Goal: Information Seeking & Learning: Check status

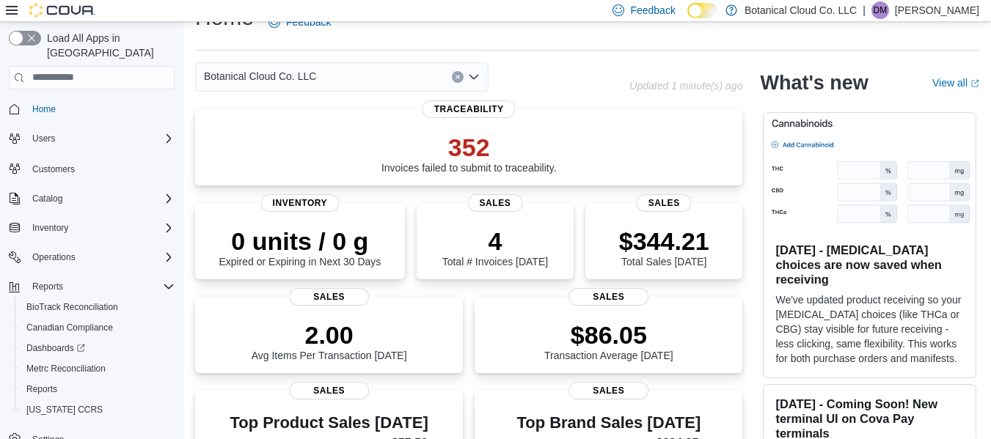
scroll to position [29, 0]
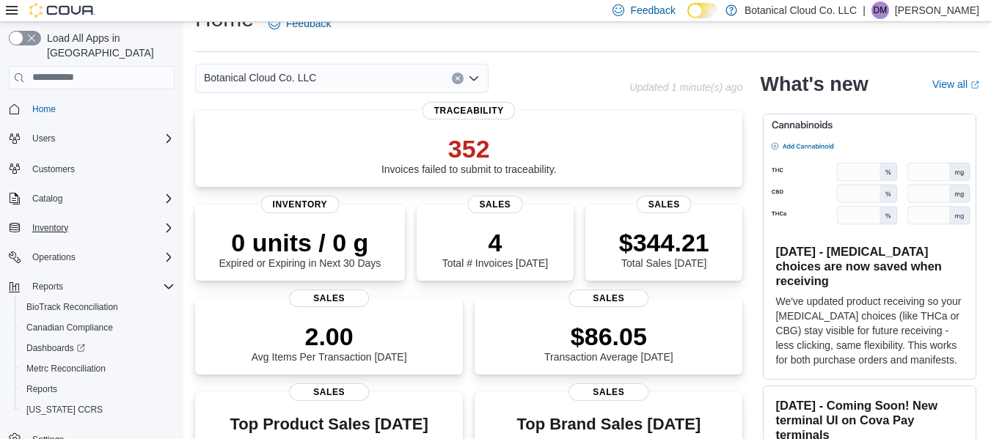
click at [149, 219] on div "Inventory" at bounding box center [100, 228] width 148 height 18
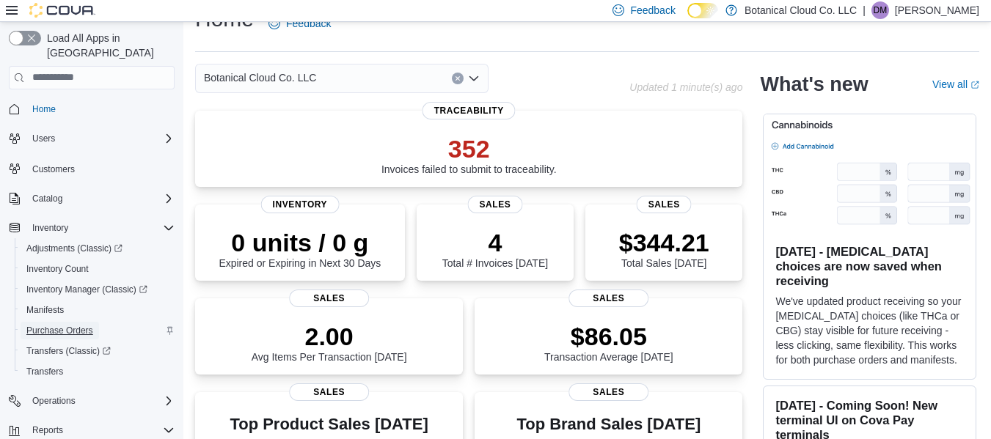
click at [56, 325] on span "Purchase Orders" at bounding box center [59, 331] width 67 height 12
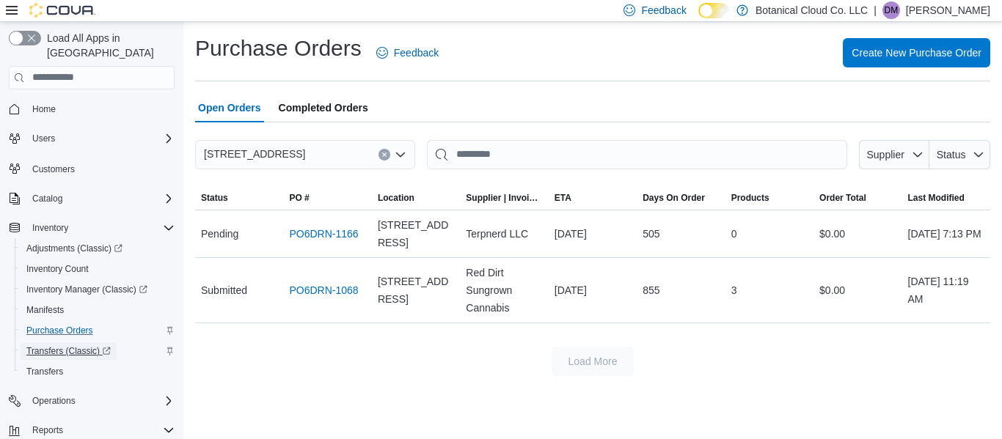
click at [74, 346] on span "Transfers (Classic)" at bounding box center [68, 352] width 84 height 12
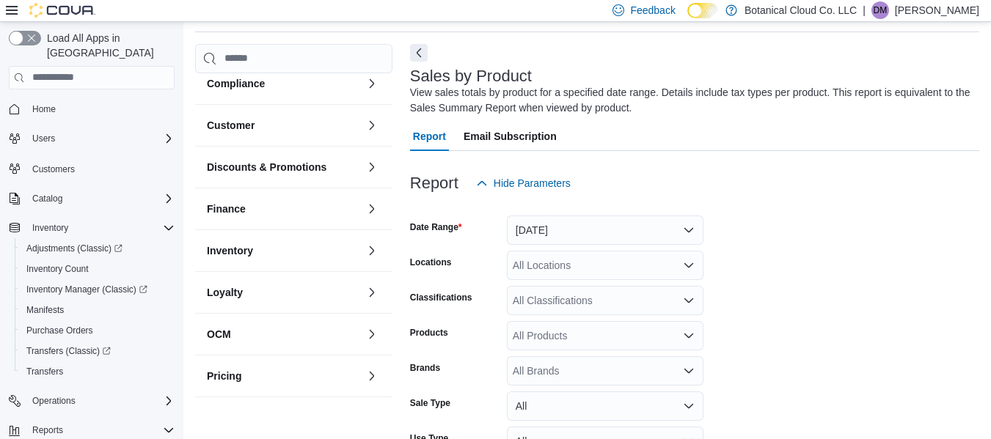
scroll to position [95, 0]
click at [393, 151] on div "Cash Management Cash Management Cash Out Details Compliance OCS Transaction Sub…" at bounding box center [587, 297] width 784 height 506
click at [234, 241] on h3 "Inventory" at bounding box center [230, 248] width 46 height 15
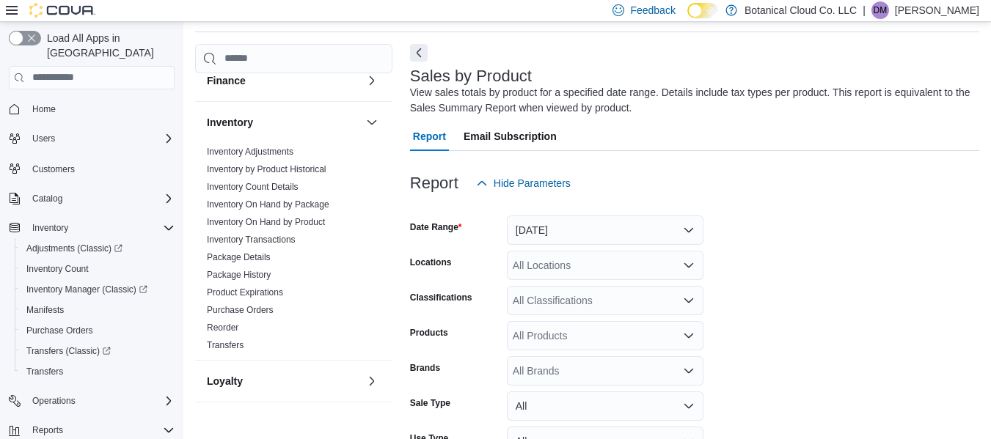
scroll to position [225, 0]
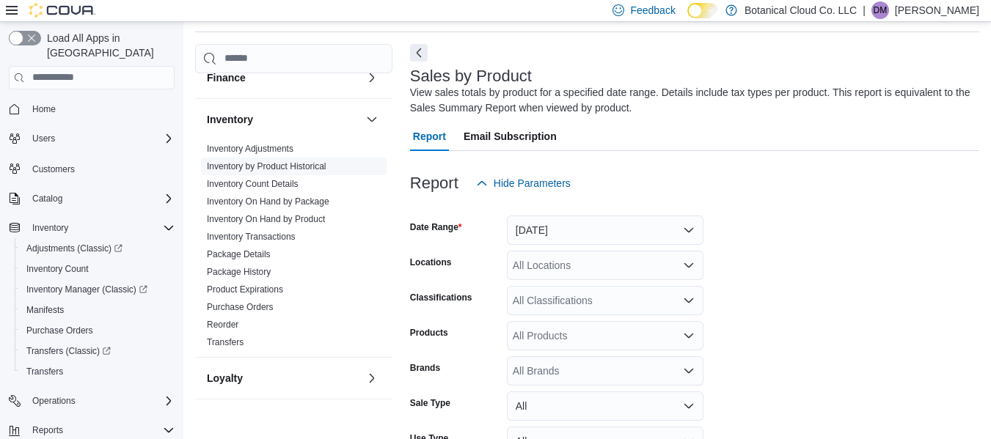
click at [265, 168] on link "Inventory by Product Historical" at bounding box center [267, 166] width 120 height 10
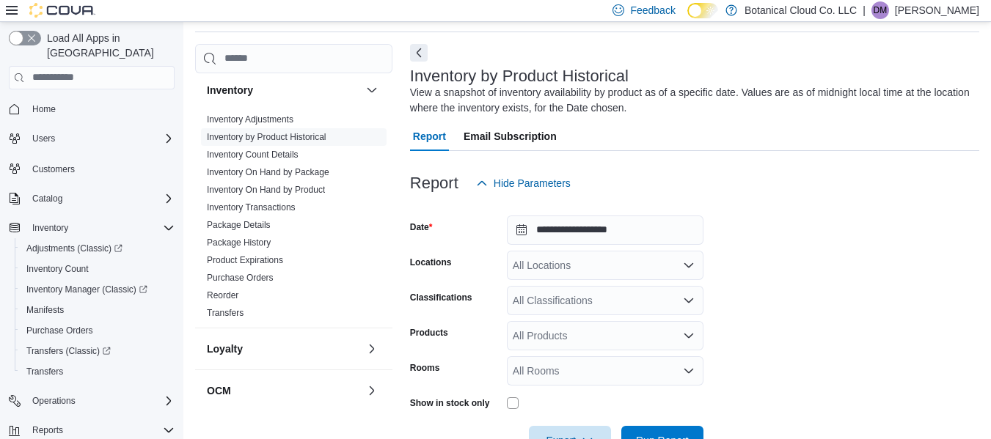
scroll to position [283, 0]
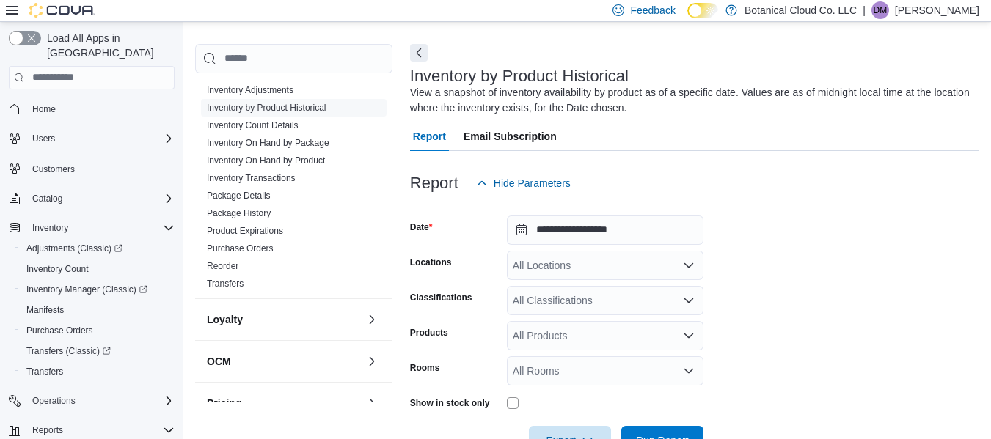
click at [715, 216] on form "**********" at bounding box center [694, 327] width 569 height 258
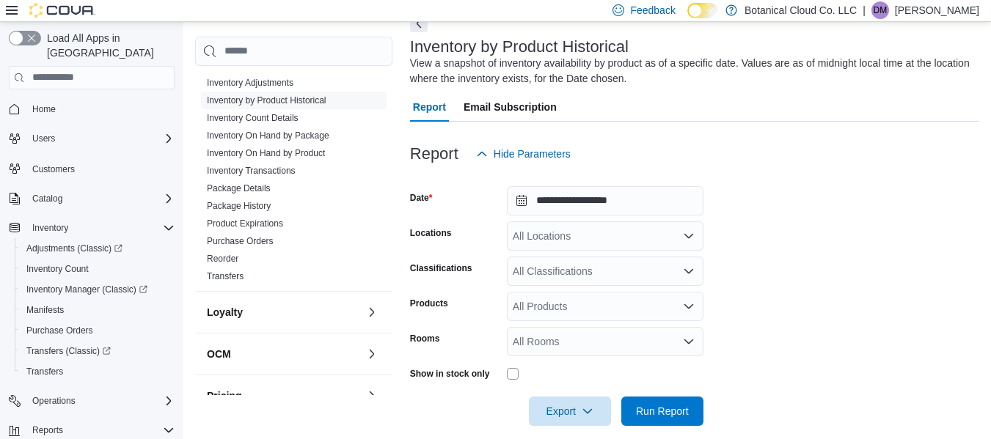
scroll to position [95, 0]
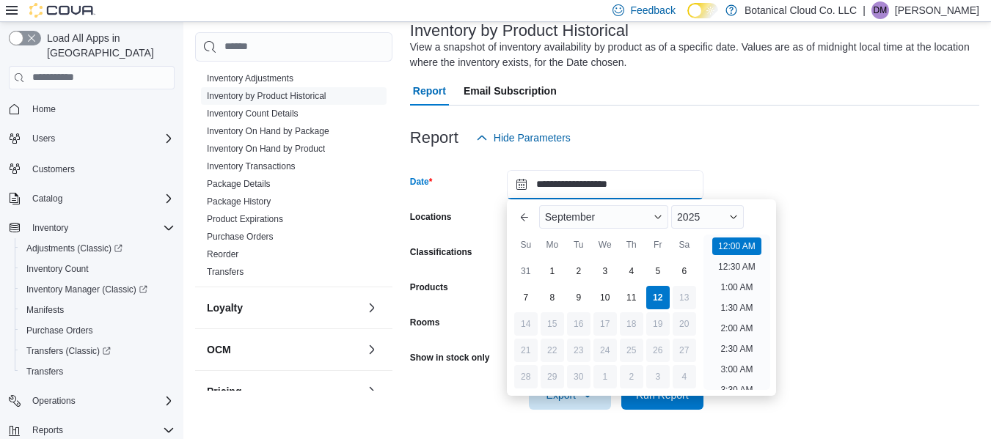
click at [567, 185] on input "**********" at bounding box center [605, 184] width 197 height 29
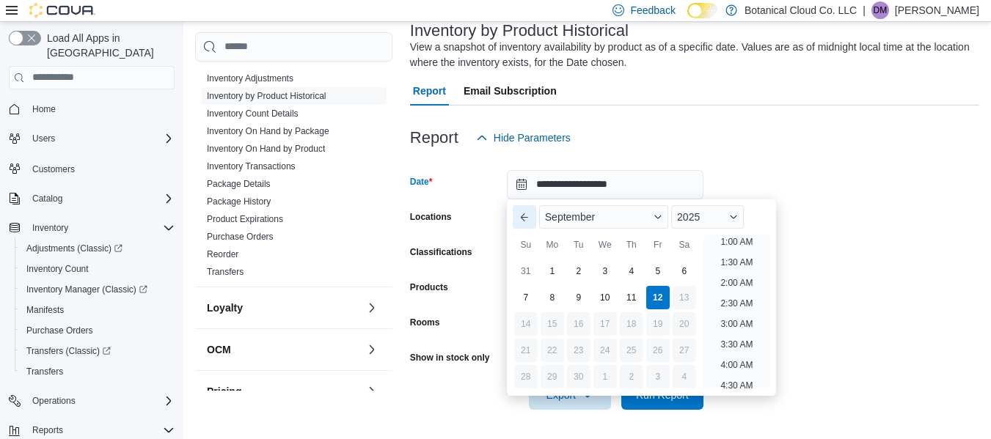
click at [521, 219] on button "Previous Month" at bounding box center [524, 216] width 23 height 23
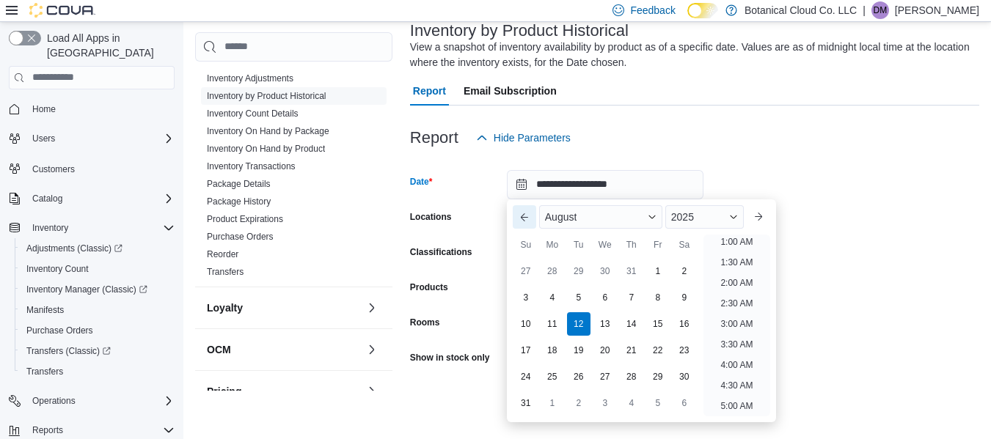
scroll to position [3, 0]
click at [521, 219] on button "Previous Month" at bounding box center [524, 216] width 23 height 23
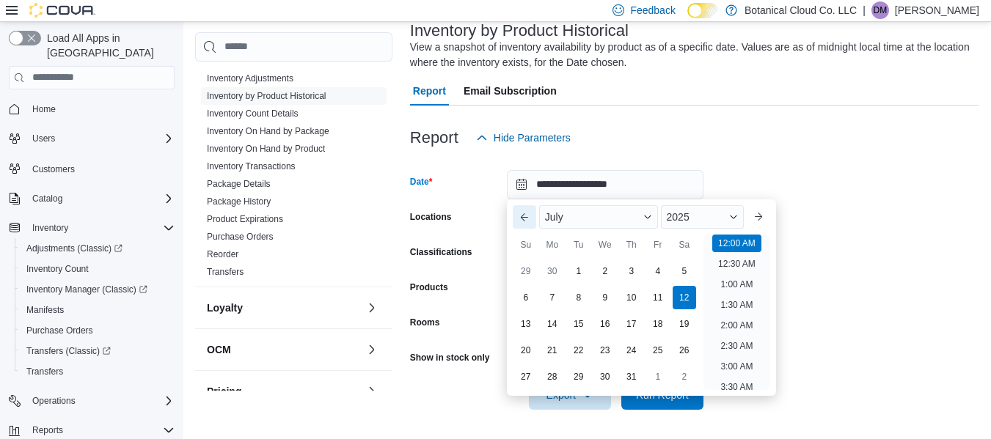
click at [521, 219] on button "Previous Month" at bounding box center [524, 216] width 23 height 23
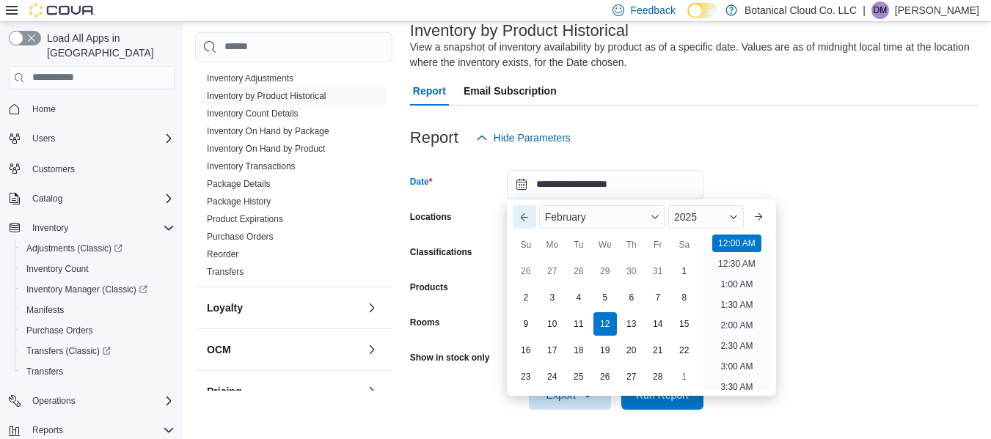
click at [521, 219] on button "Previous Month" at bounding box center [524, 216] width 23 height 23
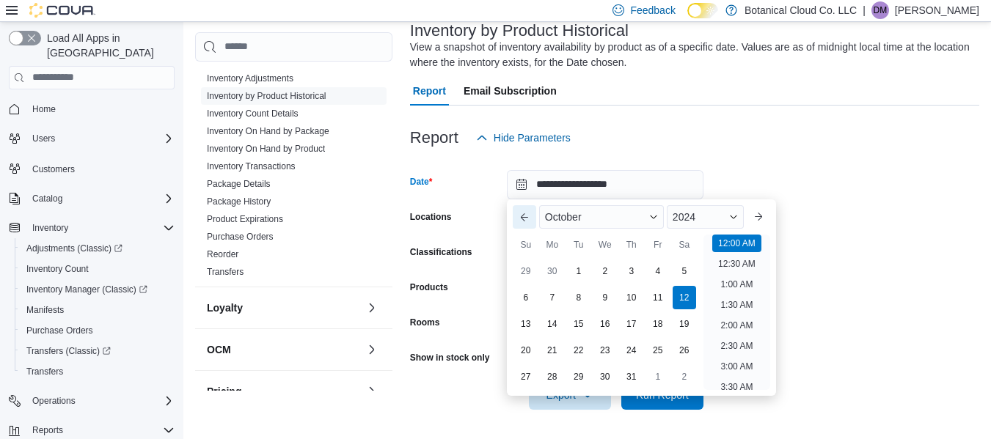
click at [521, 219] on button "Previous Month" at bounding box center [524, 216] width 23 height 23
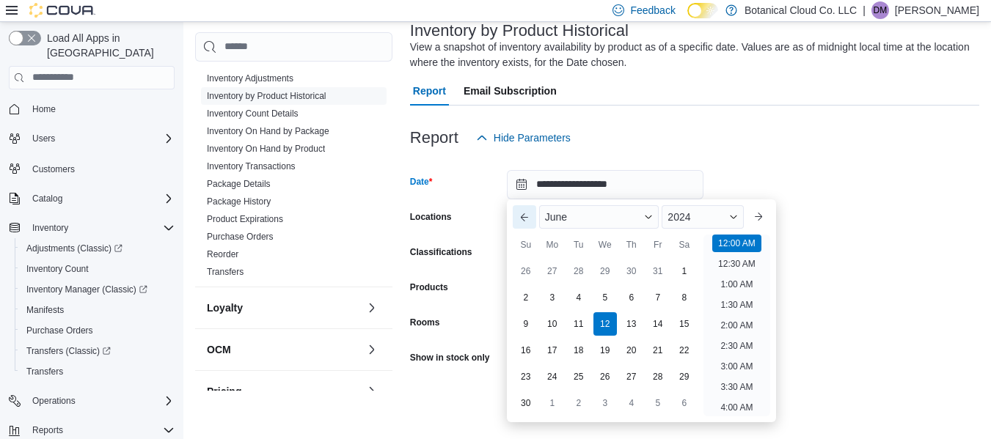
click at [521, 219] on button "Previous Month" at bounding box center [524, 216] width 23 height 23
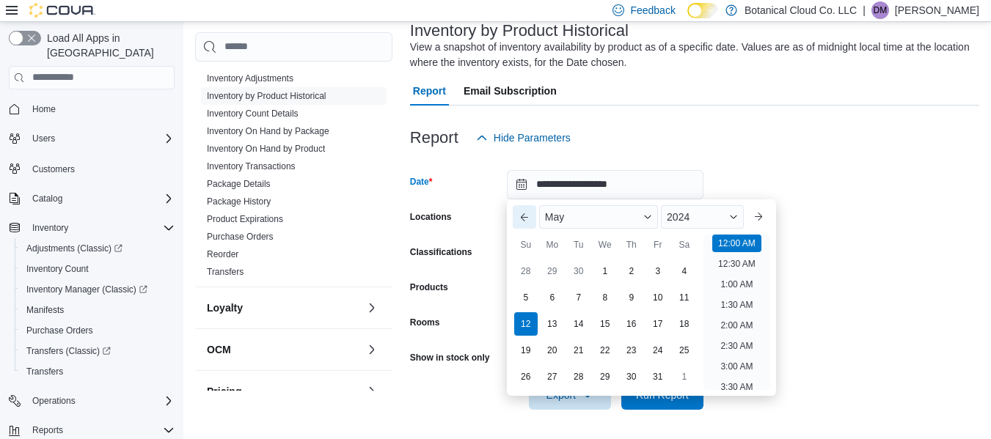
click at [521, 219] on button "Previous Month" at bounding box center [524, 216] width 23 height 23
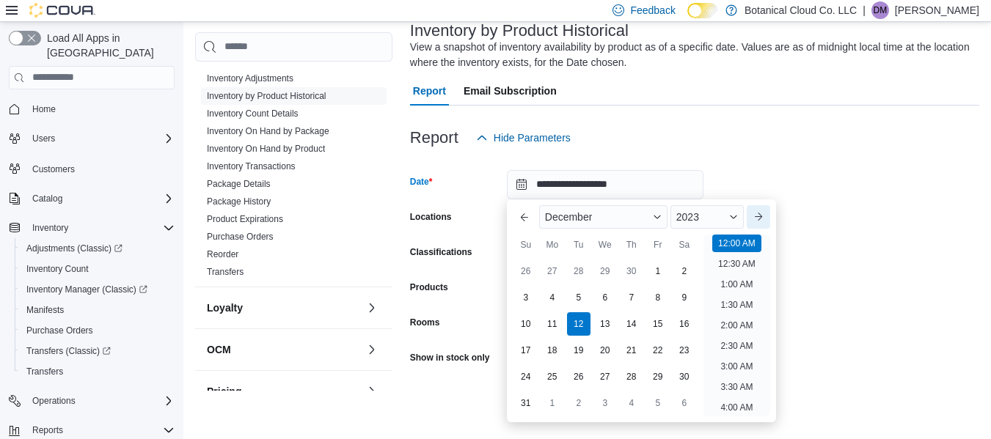
click at [763, 215] on button "Next month" at bounding box center [758, 216] width 23 height 23
type input "**********"
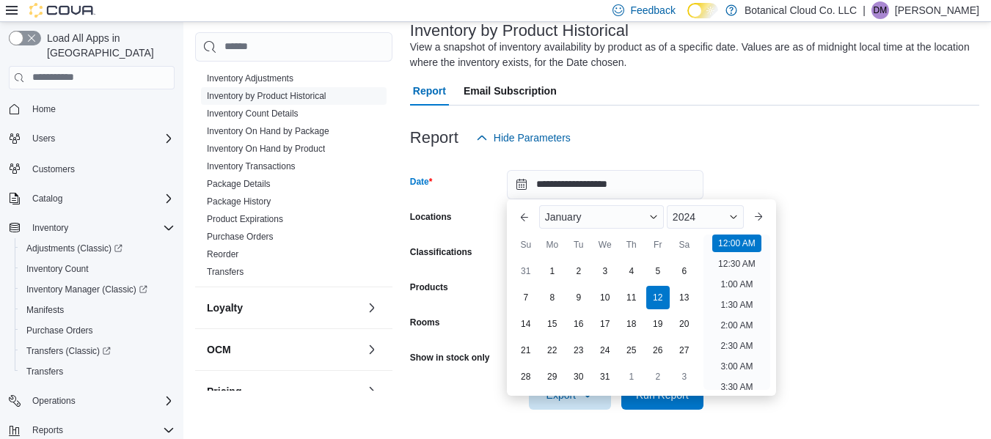
click at [762, 139] on div "Report Hide Parameters" at bounding box center [694, 137] width 569 height 29
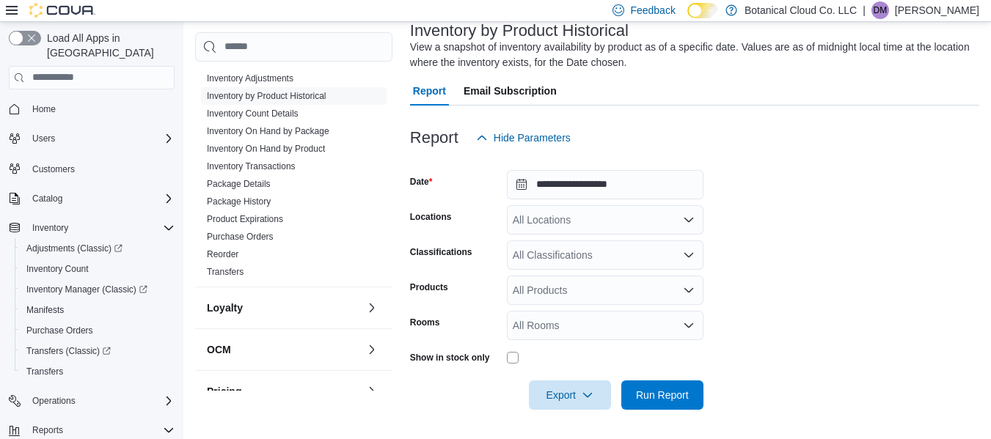
click at [732, 162] on div at bounding box center [694, 162] width 569 height 18
click at [261, 201] on link "Package History" at bounding box center [239, 202] width 64 height 10
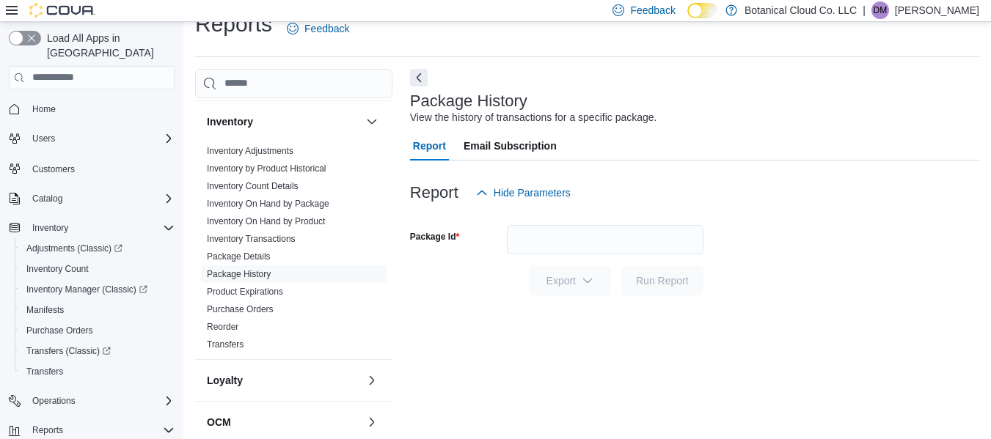
scroll to position [245, 0]
click at [219, 328] on link "Reorder" at bounding box center [223, 329] width 32 height 10
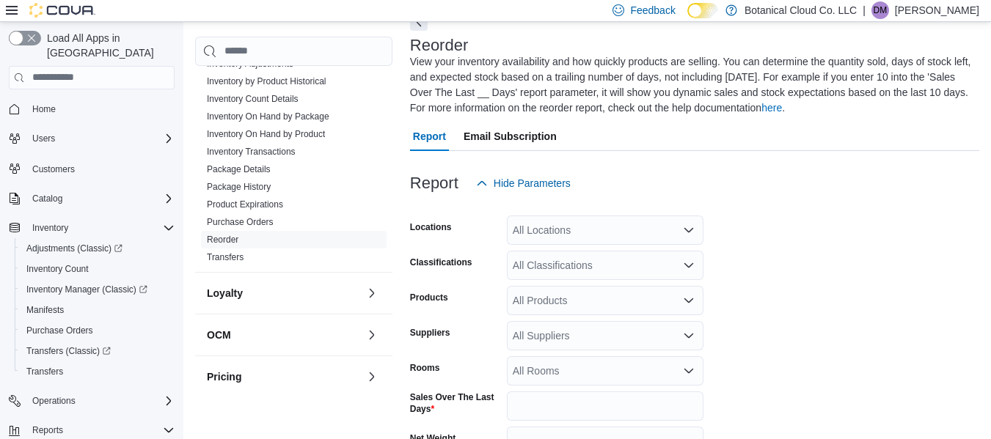
scroll to position [304, 0]
click at [666, 180] on div "Report Hide Parameters" at bounding box center [694, 183] width 569 height 29
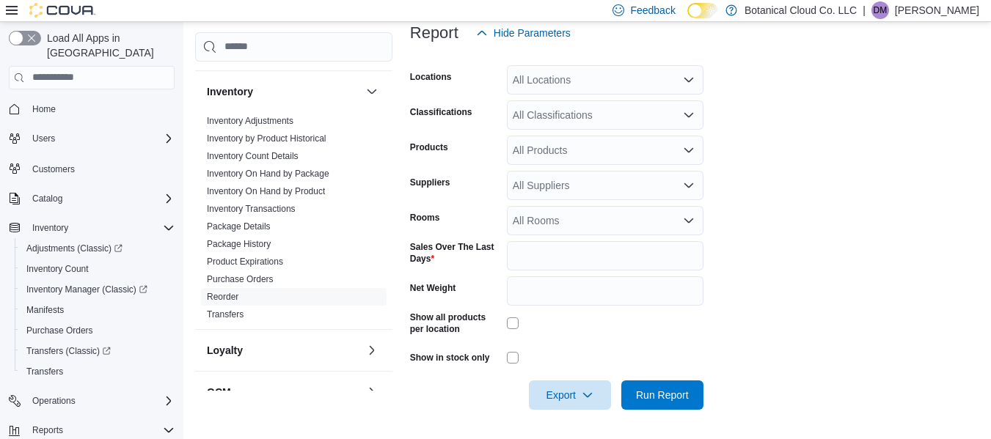
scroll to position [238, 0]
click at [283, 156] on link "Inventory Count Details" at bounding box center [253, 159] width 92 height 10
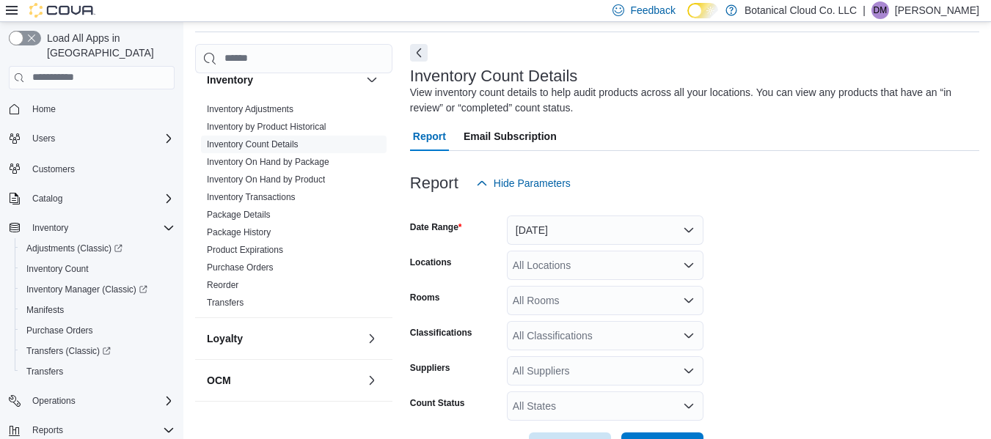
scroll to position [267, 0]
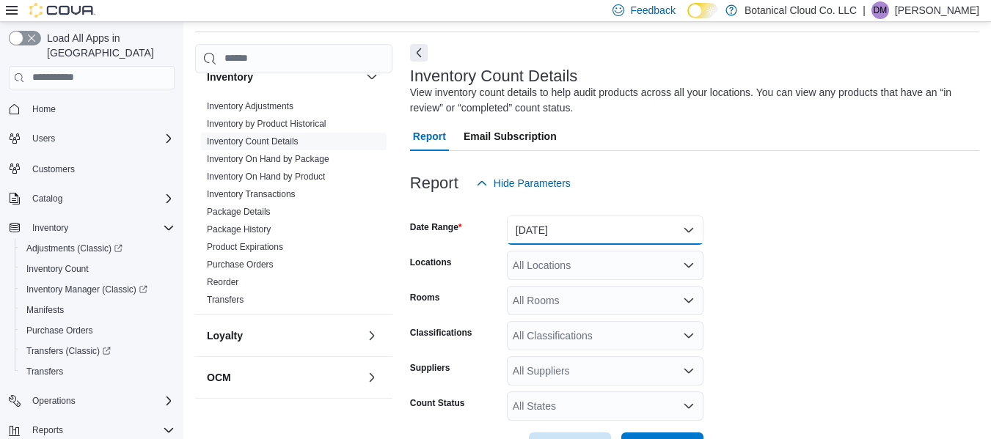
click at [601, 227] on button "[DATE]" at bounding box center [605, 230] width 197 height 29
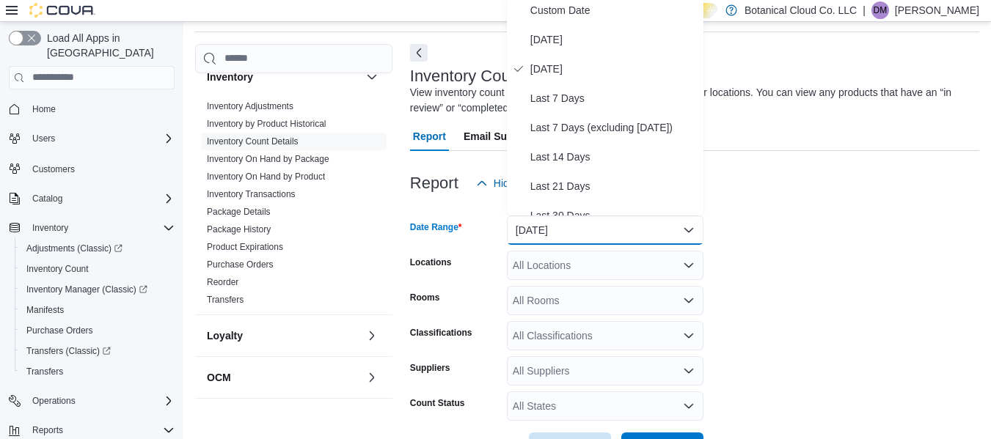
scroll to position [45, 0]
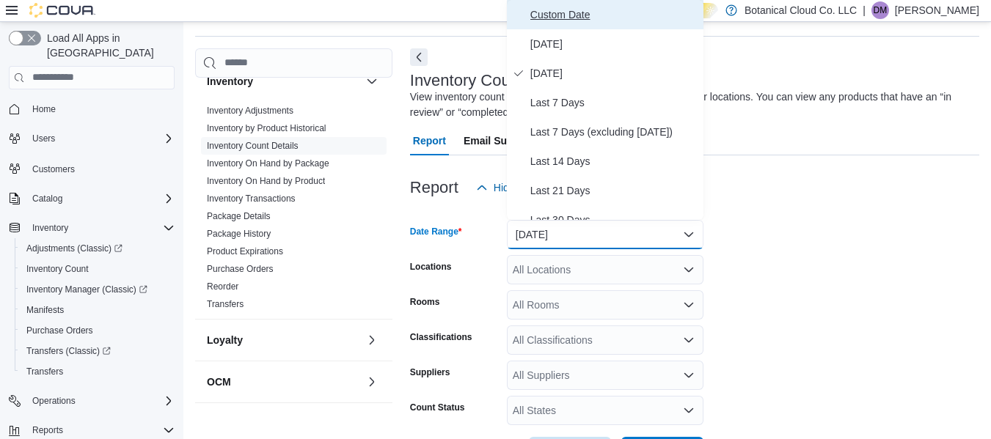
click at [561, 13] on span "Custom Date" at bounding box center [613, 15] width 167 height 18
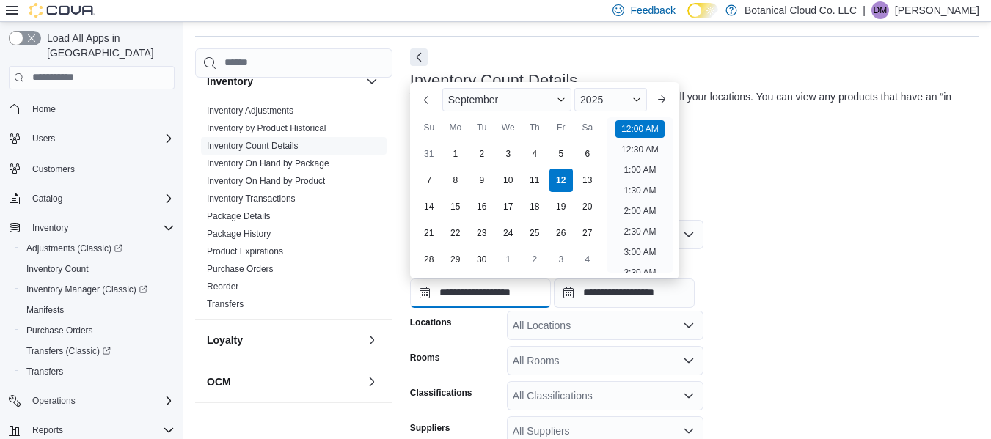
click at [476, 292] on input "**********" at bounding box center [480, 293] width 141 height 29
click at [563, 98] on span "Button. Open the month selector. September is currently selected." at bounding box center [561, 99] width 9 height 9
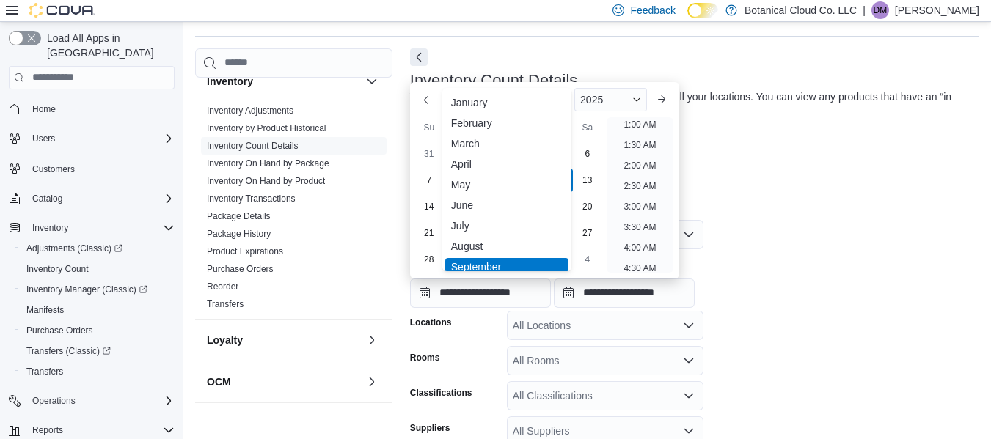
click at [563, 98] on div "January" at bounding box center [506, 103] width 123 height 18
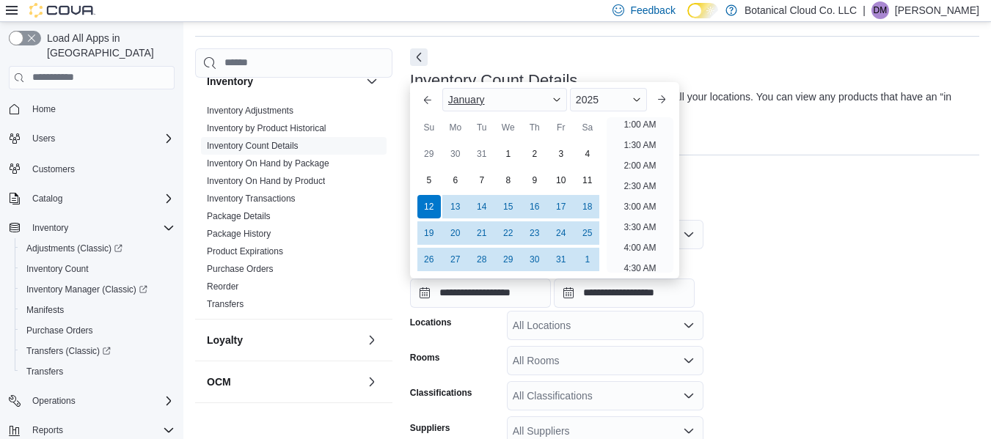
scroll to position [3, 0]
click at [561, 98] on span "Button. Open the month selector. January is currently selected." at bounding box center [556, 99] width 9 height 9
click at [638, 92] on div "2025" at bounding box center [608, 99] width 77 height 23
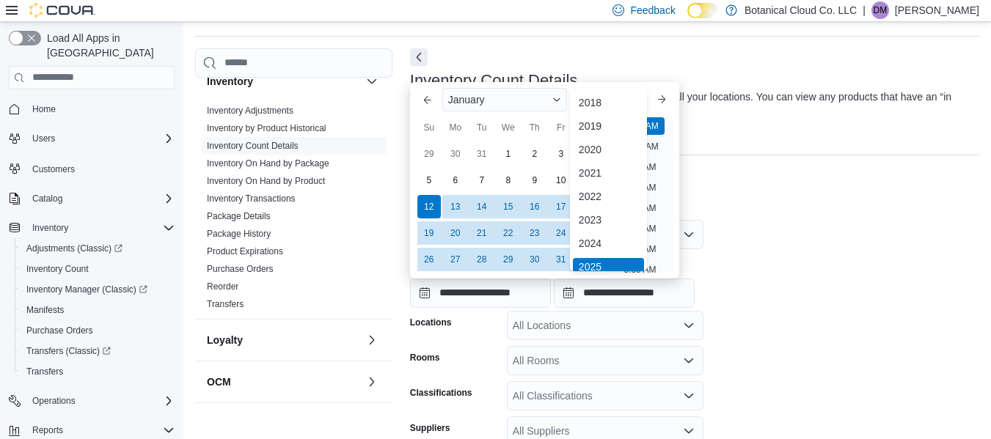
scroll to position [4, 0]
click at [591, 237] on div "2024" at bounding box center [608, 239] width 71 height 18
type input "**********"
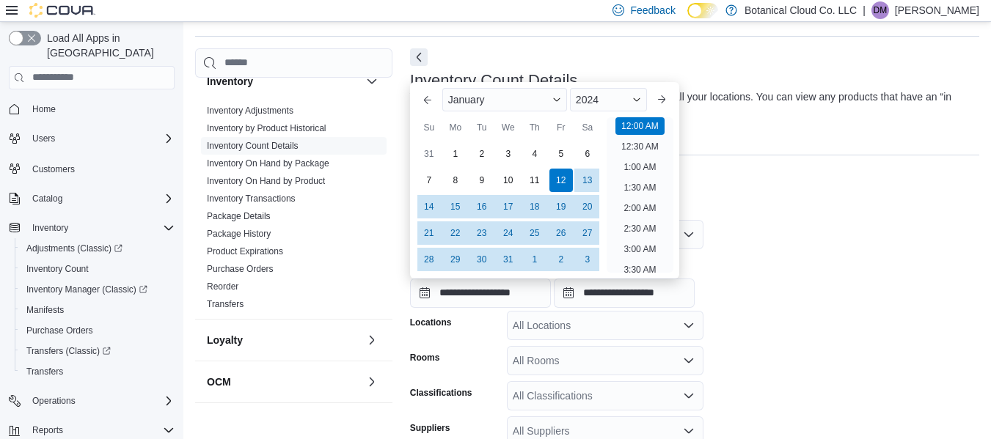
click at [796, 166] on div at bounding box center [694, 165] width 569 height 18
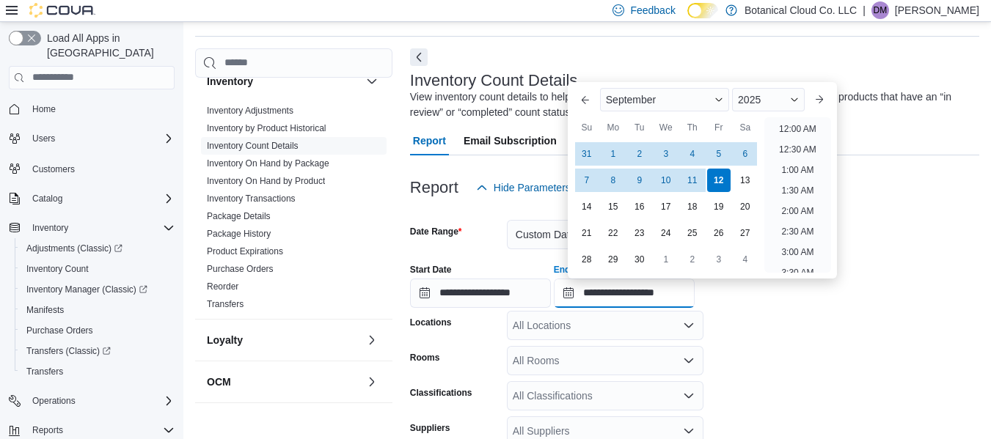
click at [608, 298] on input "**********" at bounding box center [624, 293] width 141 height 29
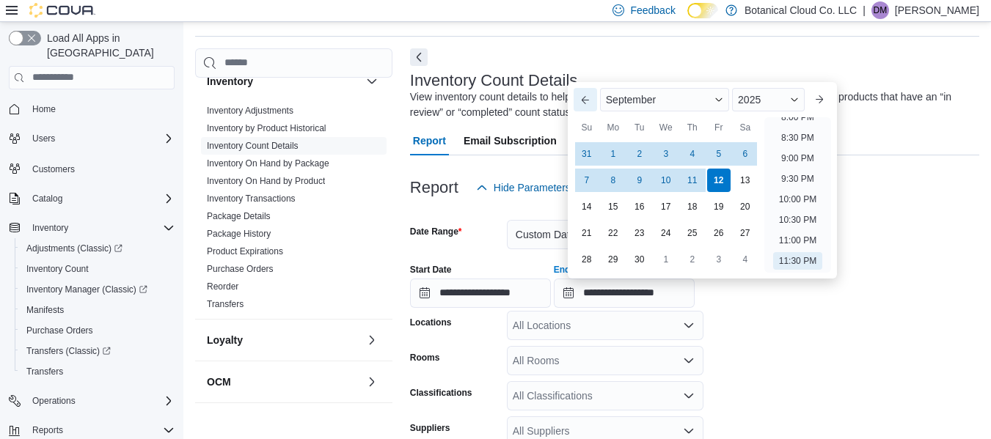
click at [592, 99] on button "Previous Month" at bounding box center [585, 99] width 23 height 23
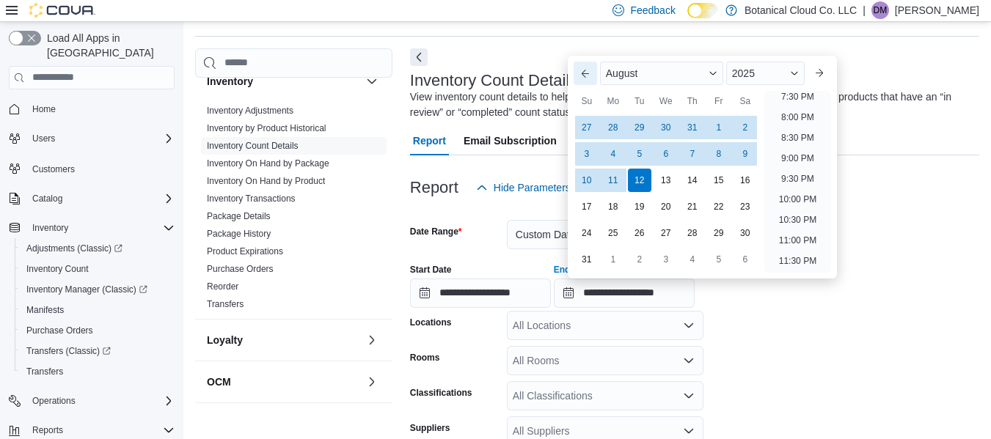
click at [583, 77] on button "Previous Month" at bounding box center [585, 73] width 23 height 23
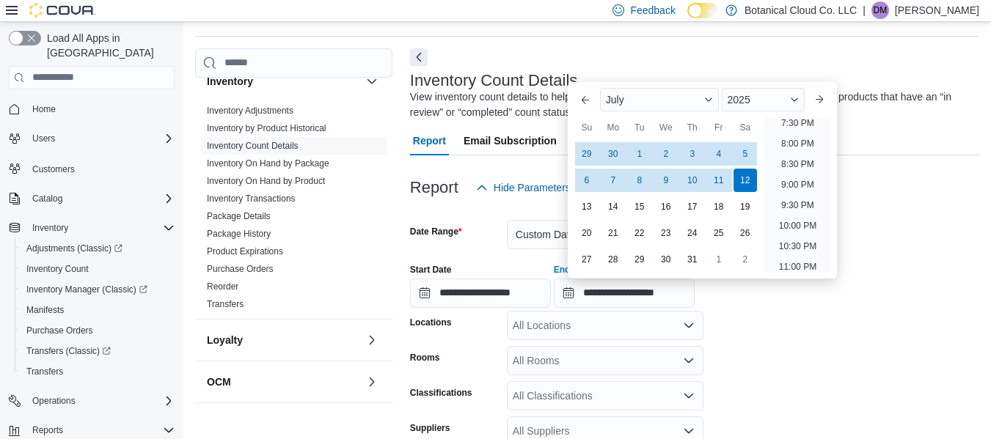
click at [583, 77] on div "Inventory Count Details View inventory count details to help audit products acr…" at bounding box center [691, 96] width 562 height 48
click at [607, 293] on input "**********" at bounding box center [624, 293] width 141 height 29
click at [750, 97] on span "2025" at bounding box center [739, 100] width 23 height 12
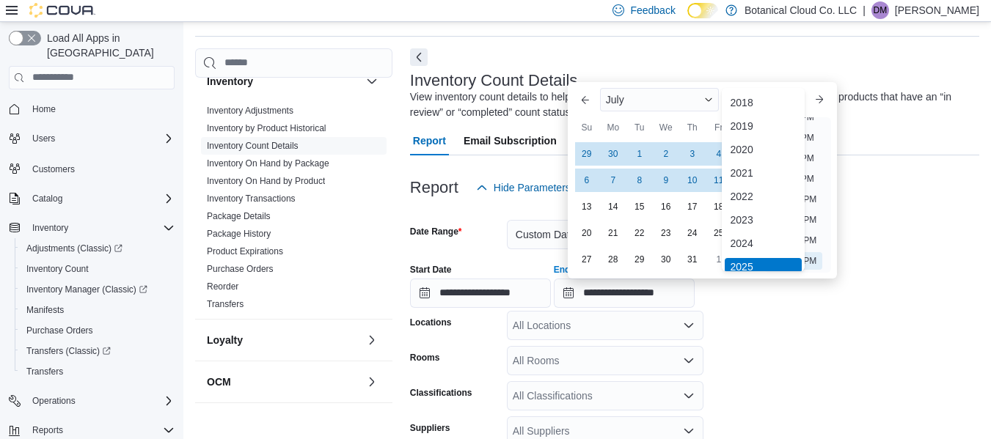
scroll to position [4, 0]
click at [745, 233] on div "2024" at bounding box center [764, 239] width 78 height 18
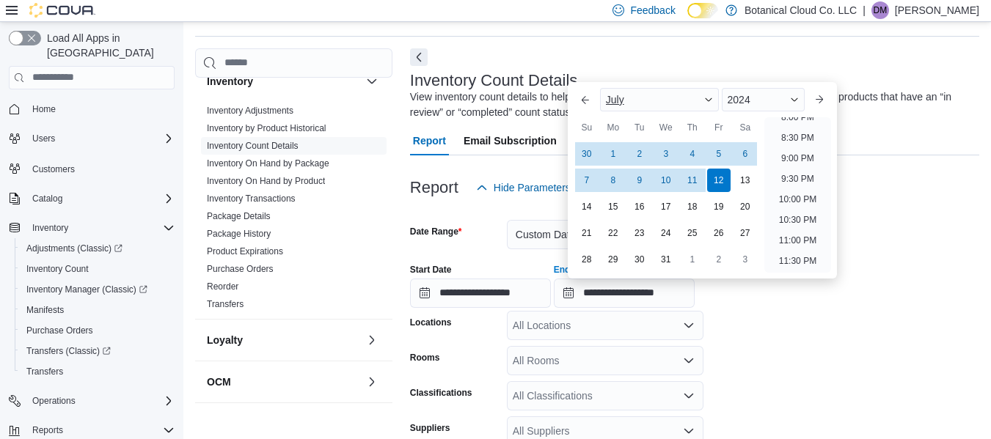
click at [700, 95] on div "July" at bounding box center [659, 99] width 119 height 23
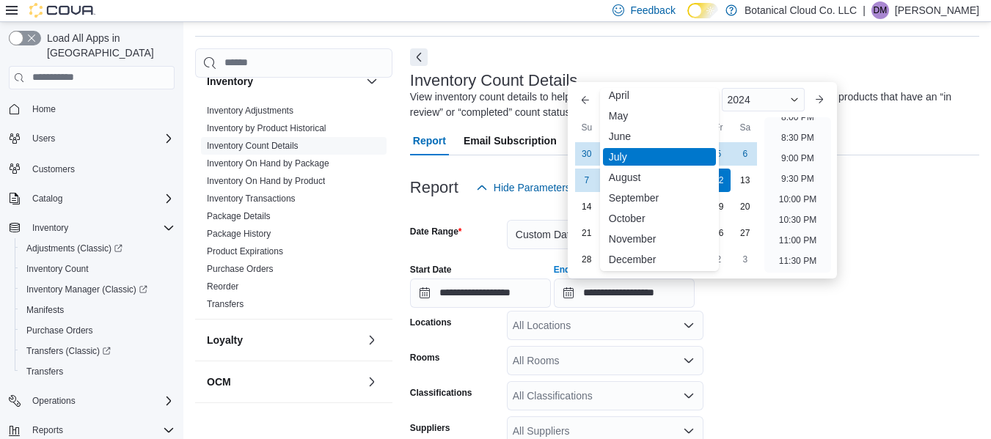
scroll to position [72, 0]
click at [678, 255] on div "December" at bounding box center [659, 257] width 113 height 18
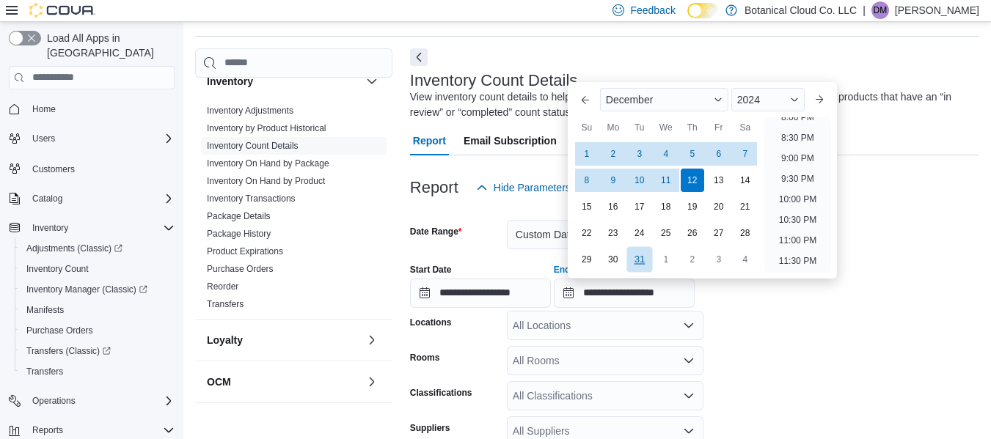
click at [641, 258] on div "31" at bounding box center [640, 260] width 26 height 26
type input "**********"
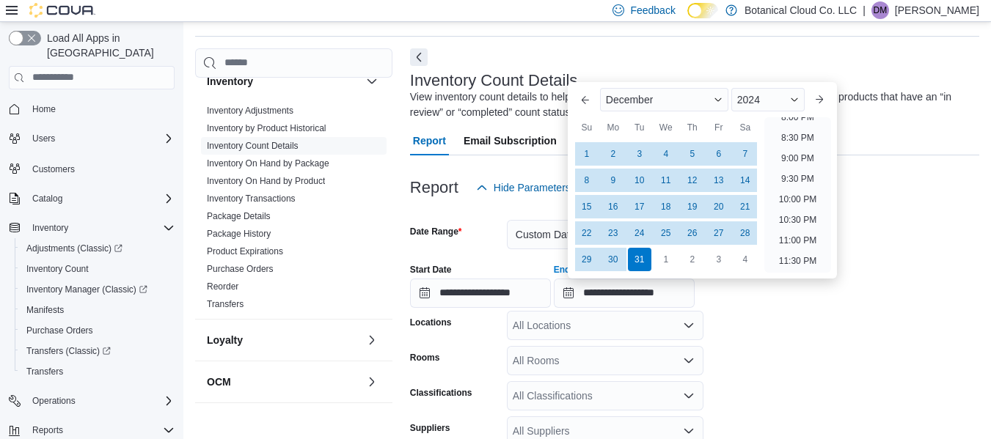
click at [794, 331] on form "**********" at bounding box center [694, 362] width 569 height 320
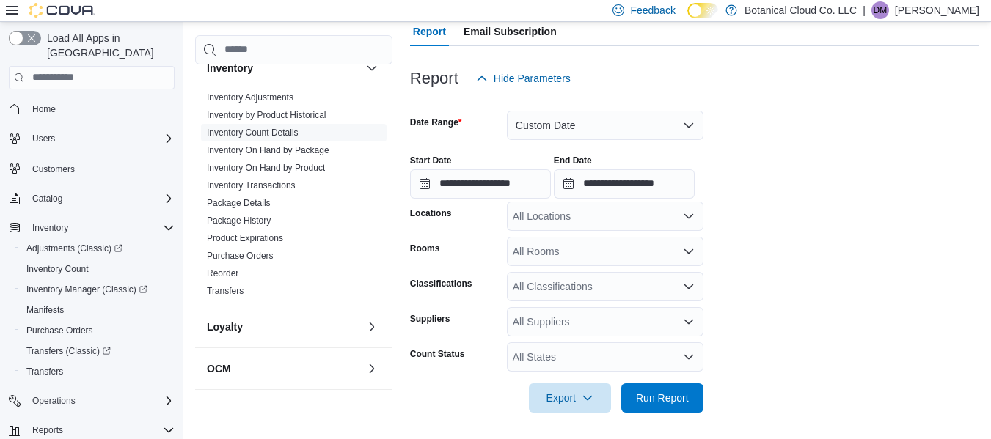
scroll to position [157, 0]
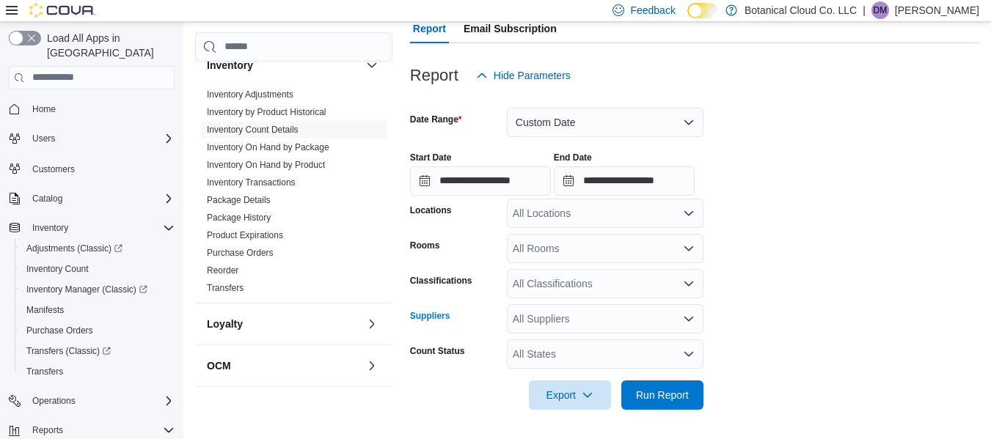
click at [569, 316] on div "All Suppliers" at bounding box center [605, 318] width 197 height 29
type input "****"
click at [552, 271] on span "Terpnerd LLC" at bounding box center [605, 270] width 179 height 15
click at [769, 335] on form "**********" at bounding box center [694, 250] width 569 height 320
click at [672, 397] on span "Run Report" at bounding box center [662, 394] width 53 height 15
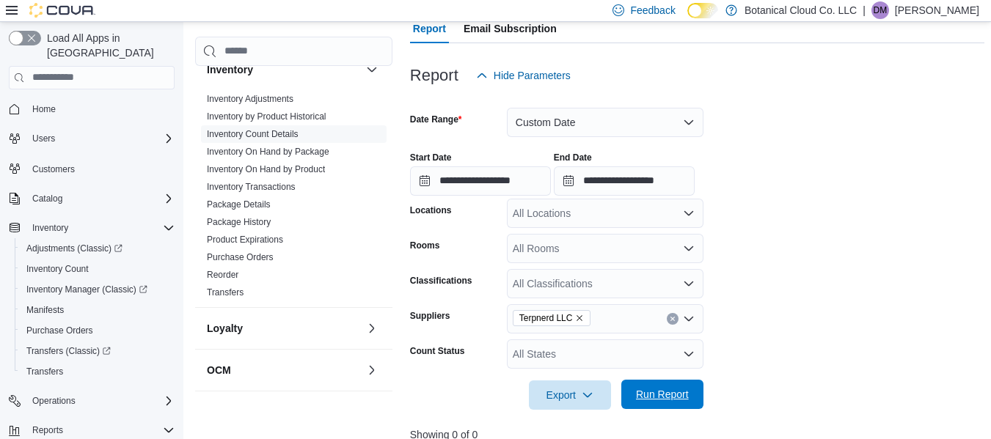
click at [666, 401] on span "Run Report" at bounding box center [662, 394] width 53 height 15
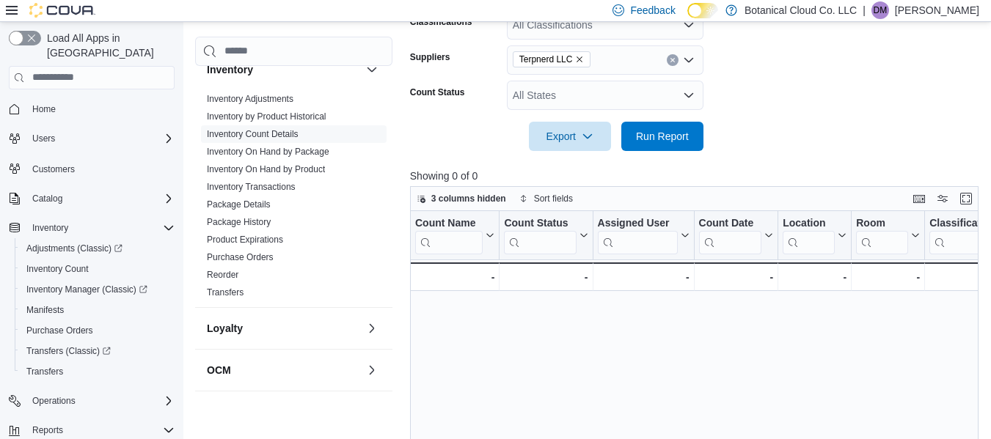
scroll to position [424, 0]
